Goal: Find contact information: Find contact information

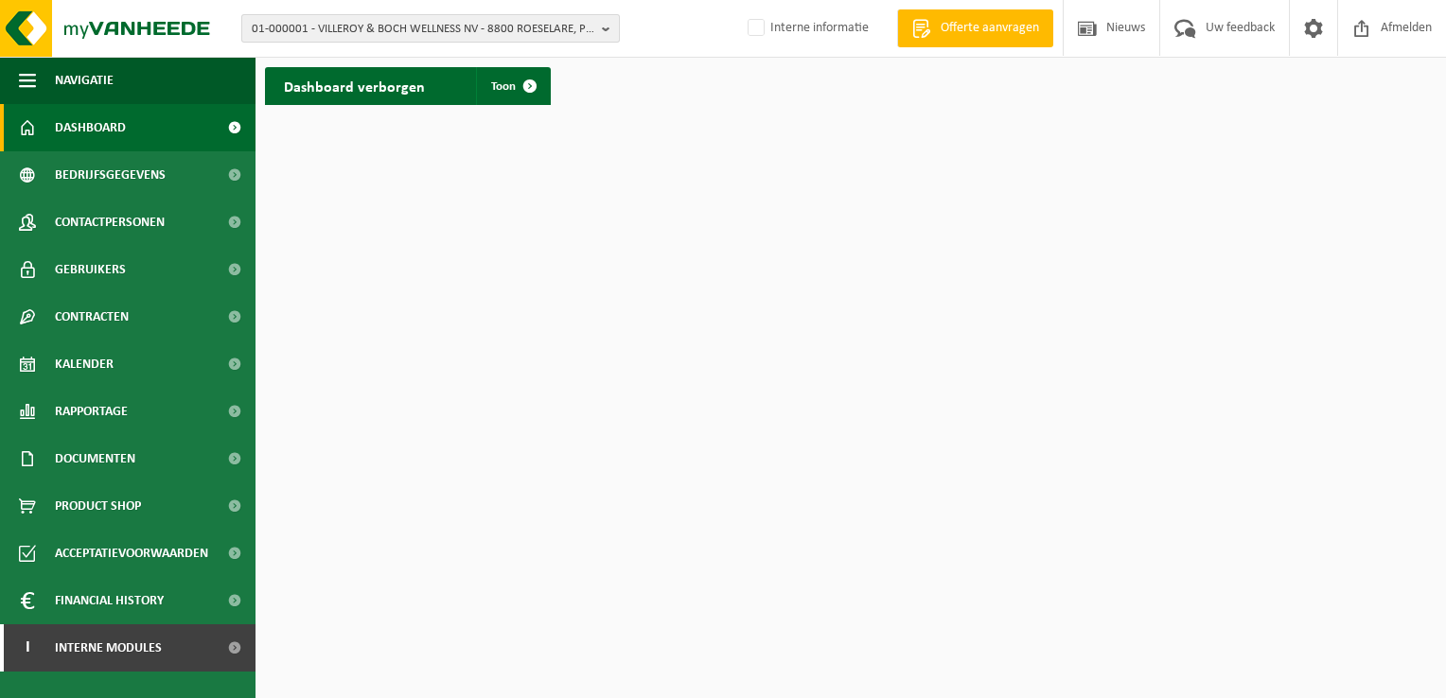
click at [370, 25] on span "01-000001 - VILLEROY & BOCH WELLNESS NV - 8800 ROESELARE, POPULIERSTRAAT 1" at bounding box center [423, 29] width 342 height 28
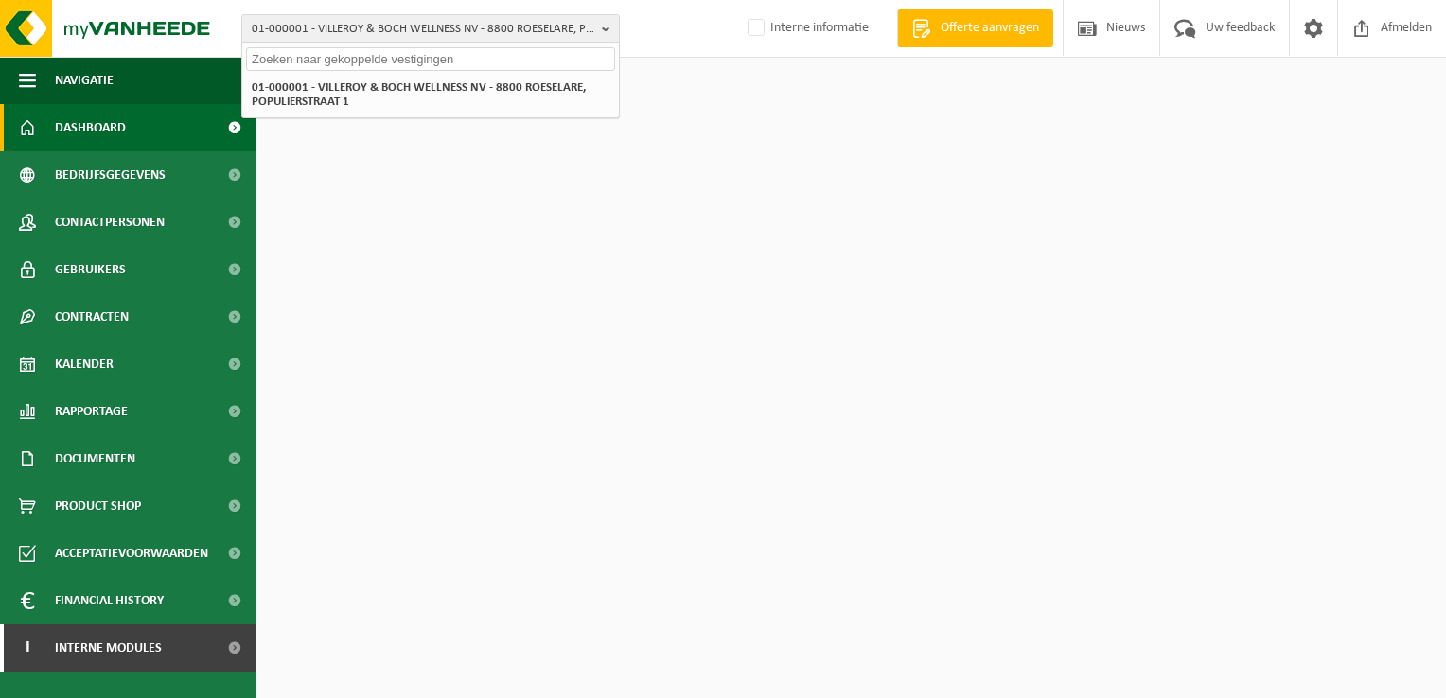
click at [347, 61] on input "text" at bounding box center [430, 59] width 369 height 24
type input "10-934510"
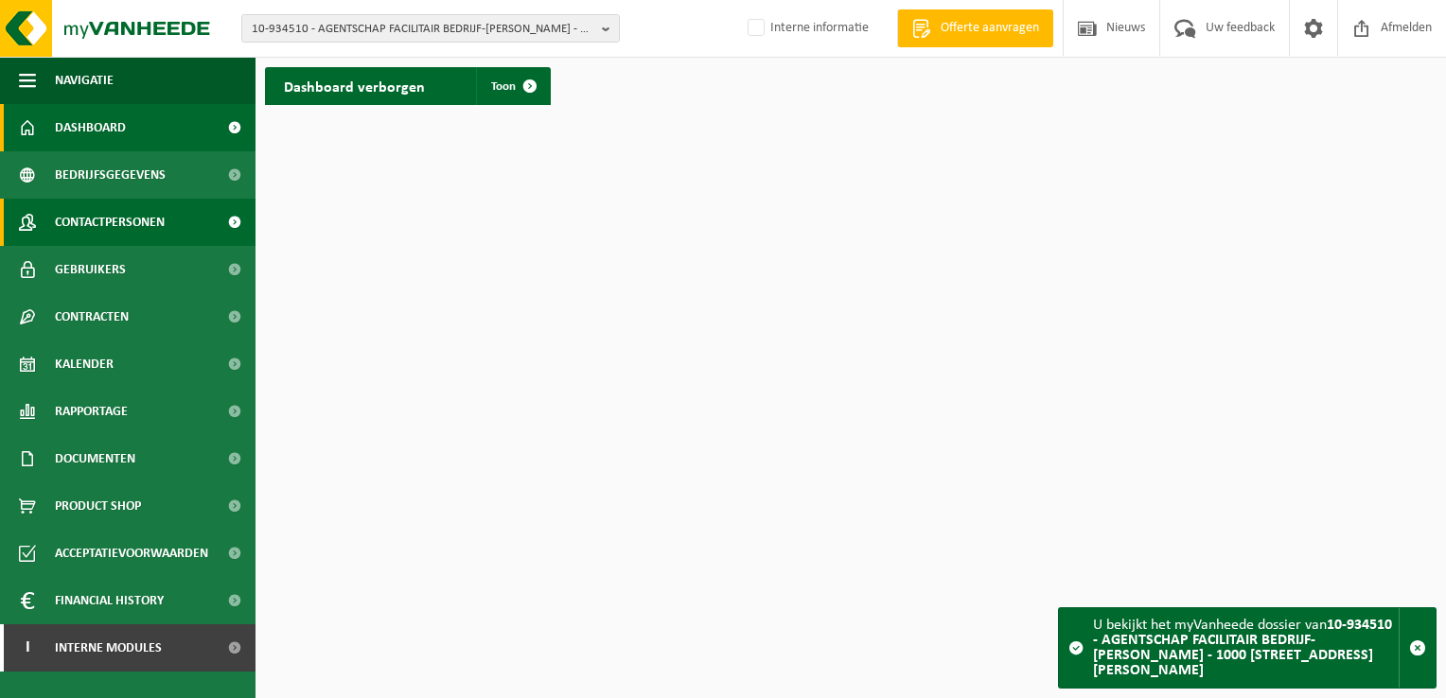
click at [103, 221] on span "Contactpersonen" at bounding box center [110, 222] width 110 height 47
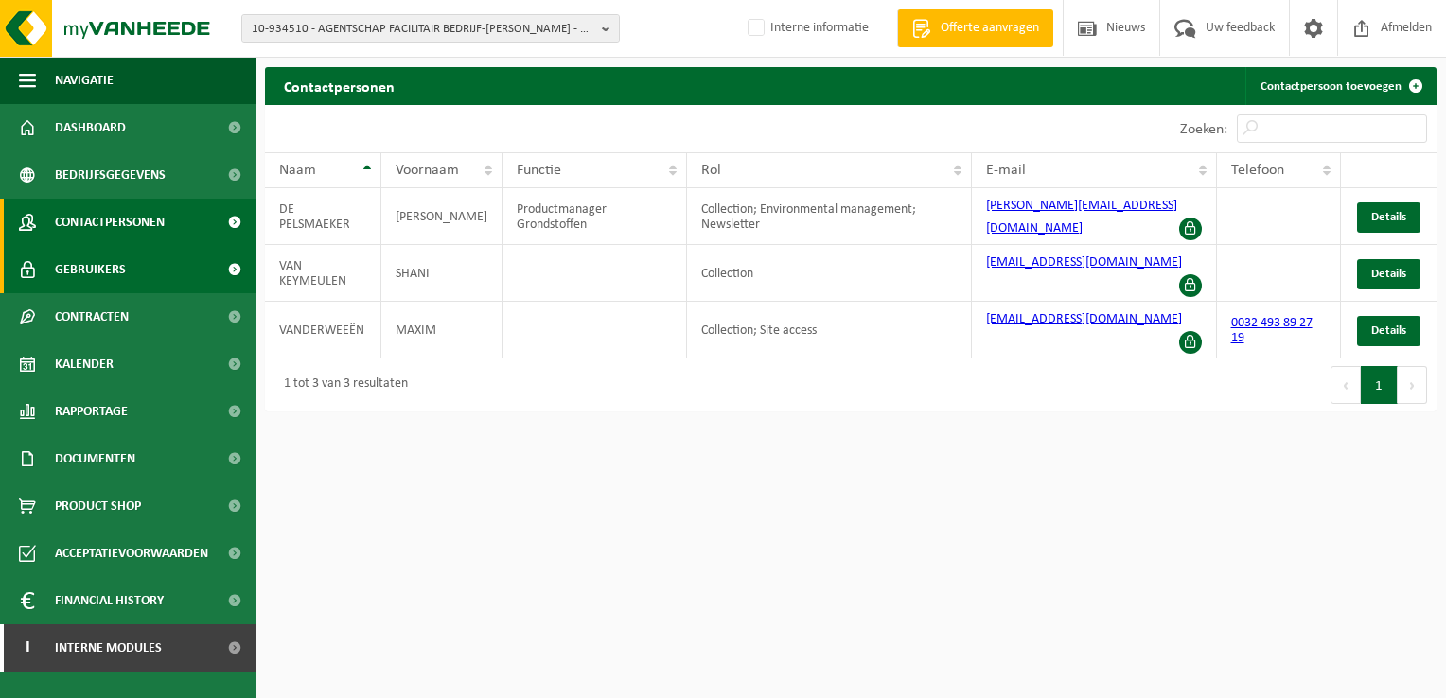
click at [105, 265] on span "Gebruikers" at bounding box center [90, 269] width 71 height 47
